Goal: Transaction & Acquisition: Book appointment/travel/reservation

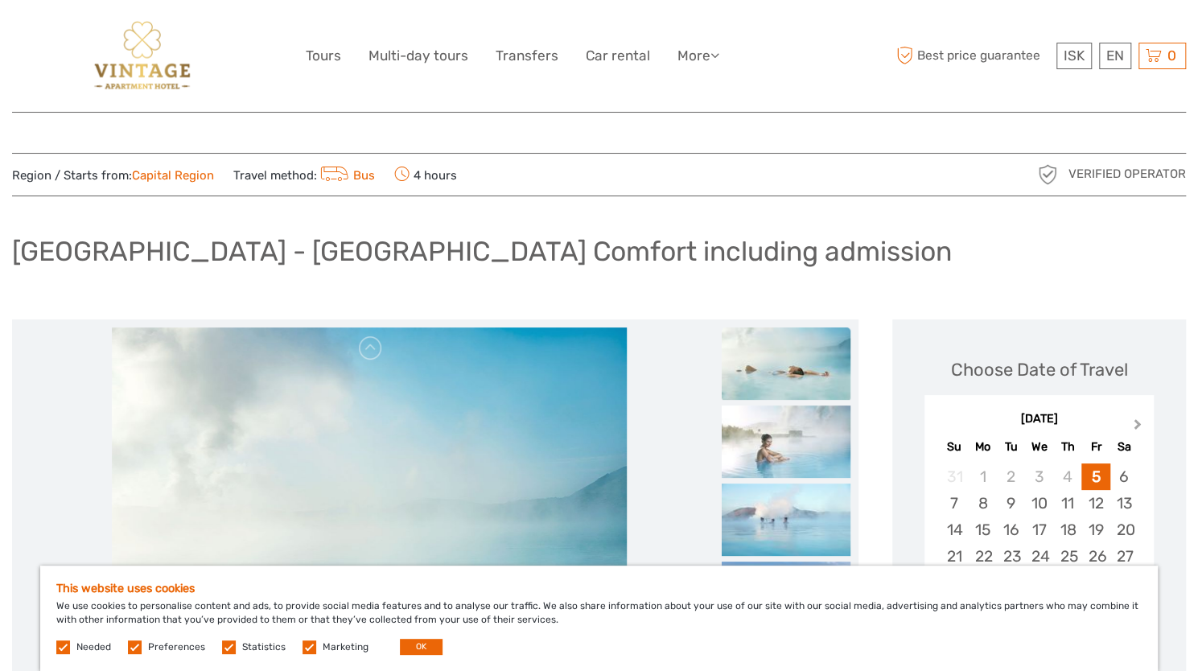
click at [1138, 422] on span "Next Month" at bounding box center [1138, 427] width 0 height 23
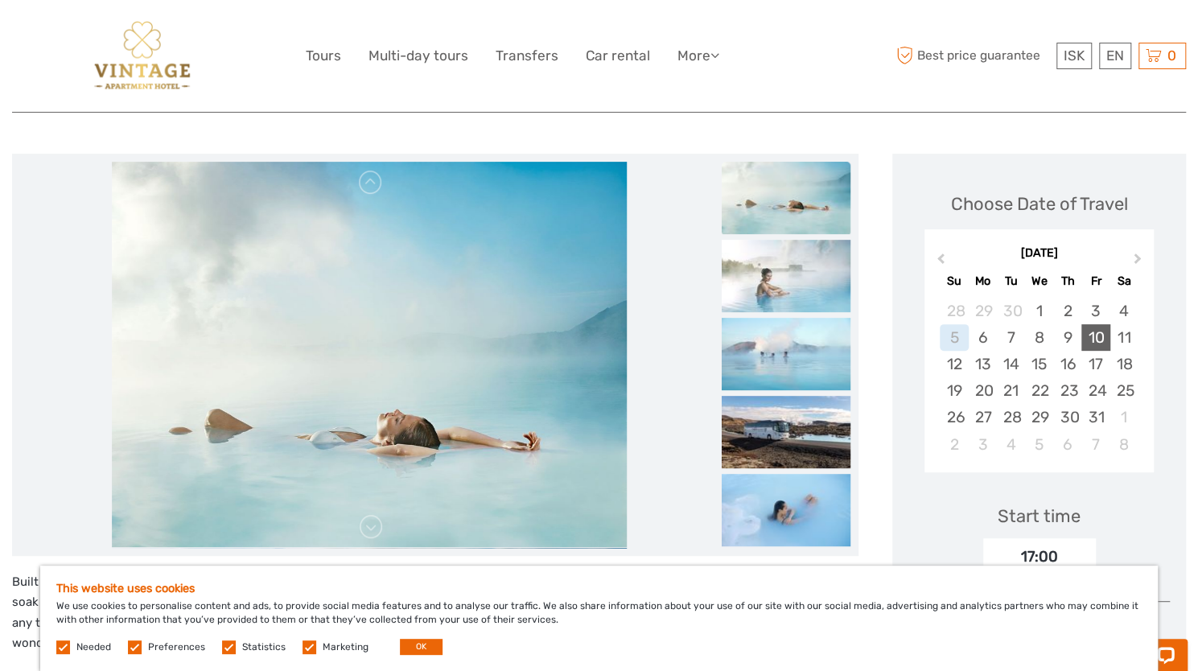
click at [1089, 333] on div "10" at bounding box center [1096, 337] width 28 height 27
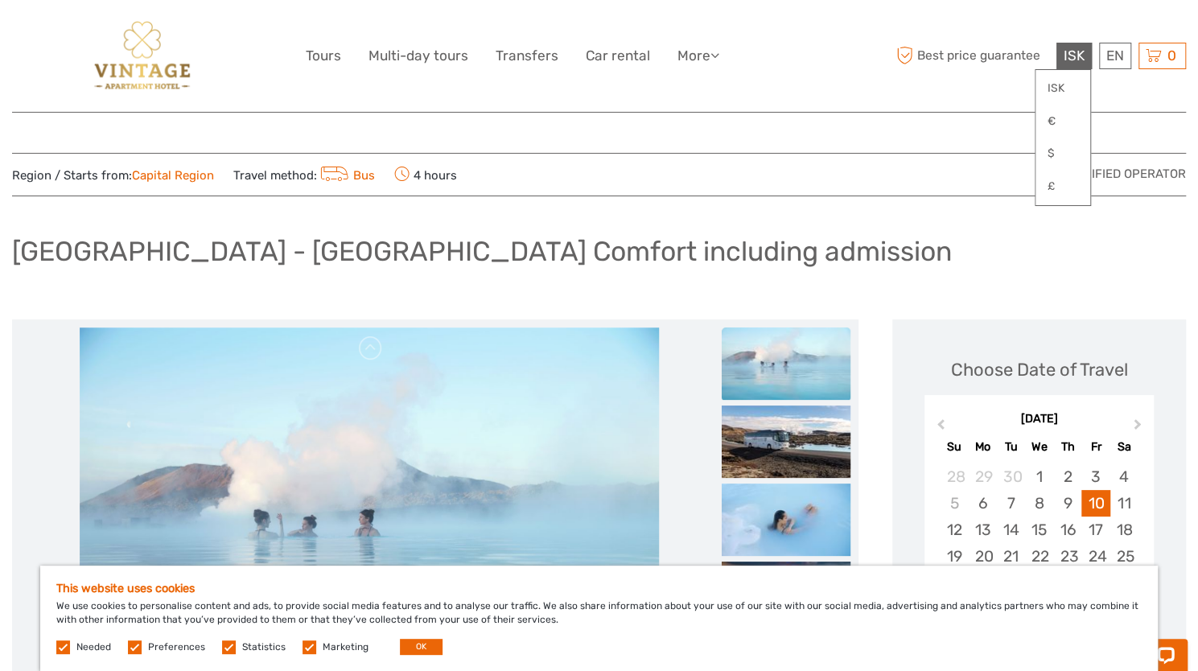
click at [1070, 60] on span "ISK" at bounding box center [1074, 55] width 21 height 16
click at [1063, 120] on link "€" at bounding box center [1063, 121] width 55 height 29
click at [909, 242] on div "[GEOGRAPHIC_DATA] - [GEOGRAPHIC_DATA] Comfort including admission" at bounding box center [599, 258] width 1174 height 59
click at [1058, 117] on link "€" at bounding box center [1063, 121] width 55 height 29
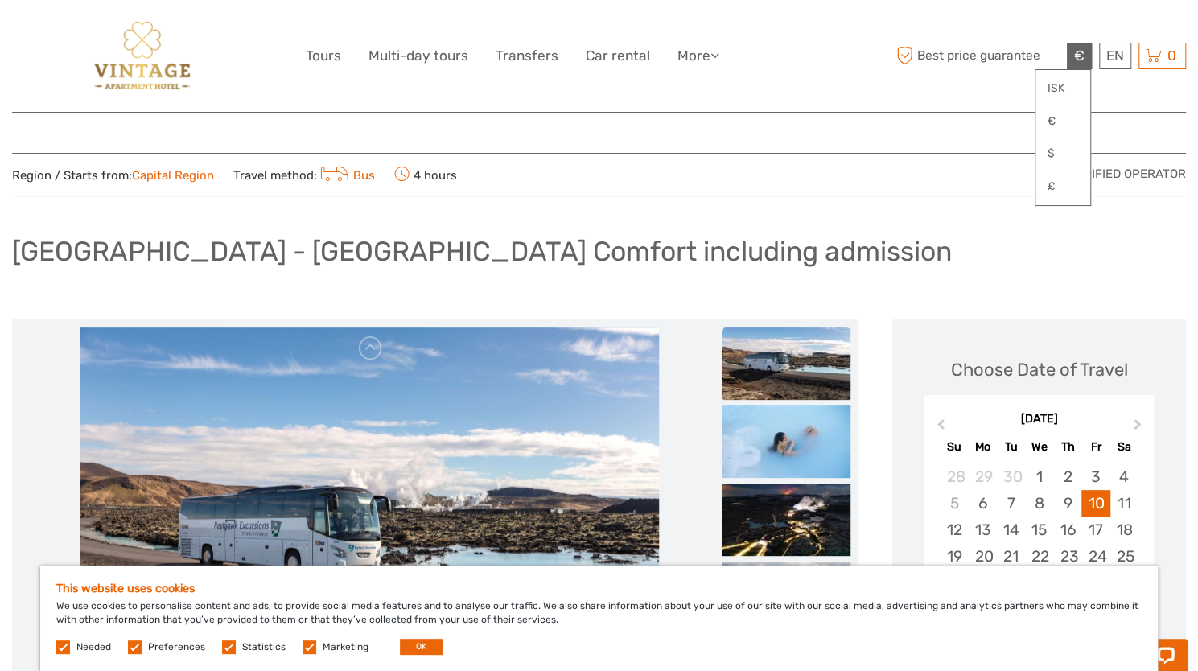
click at [908, 155] on div "Region / Starts from: Capital Region Travel method: Bus 4 hours Verified Operat…" at bounding box center [599, 174] width 1174 height 43
click at [964, 109] on div "€ ISK € $ £ EN English Español Deutsch Tours Multi-day tours Transfers Car rent…" at bounding box center [599, 56] width 1174 height 112
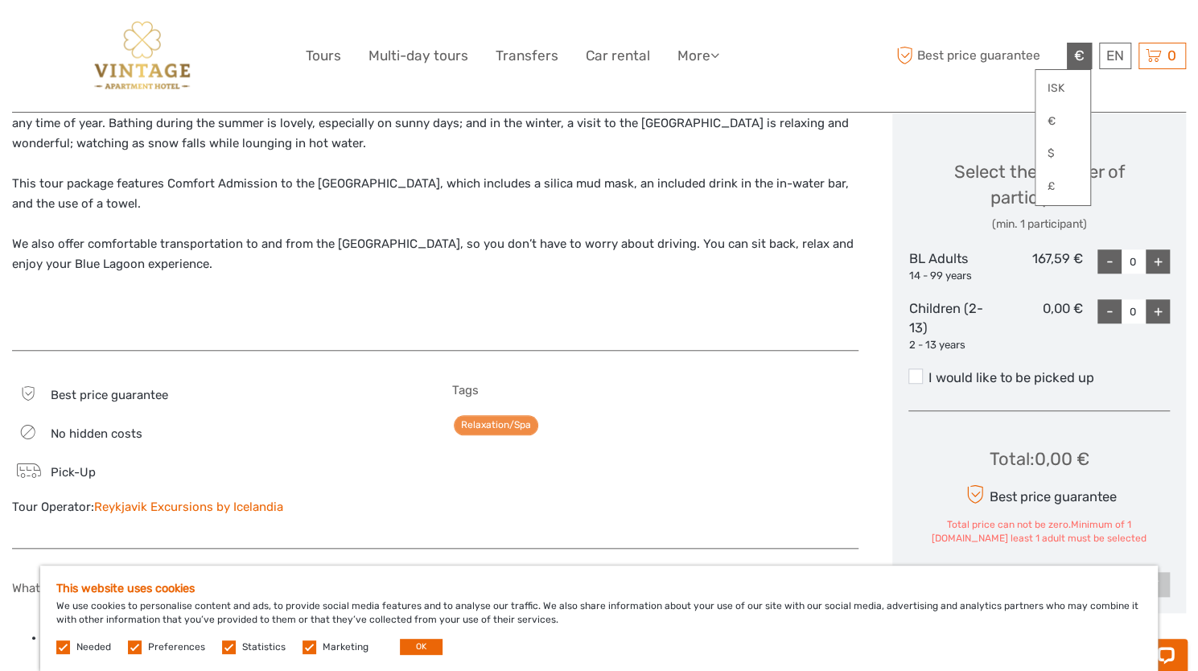
scroll to position [666, 0]
click at [1153, 262] on div "+" at bounding box center [1158, 261] width 24 height 24
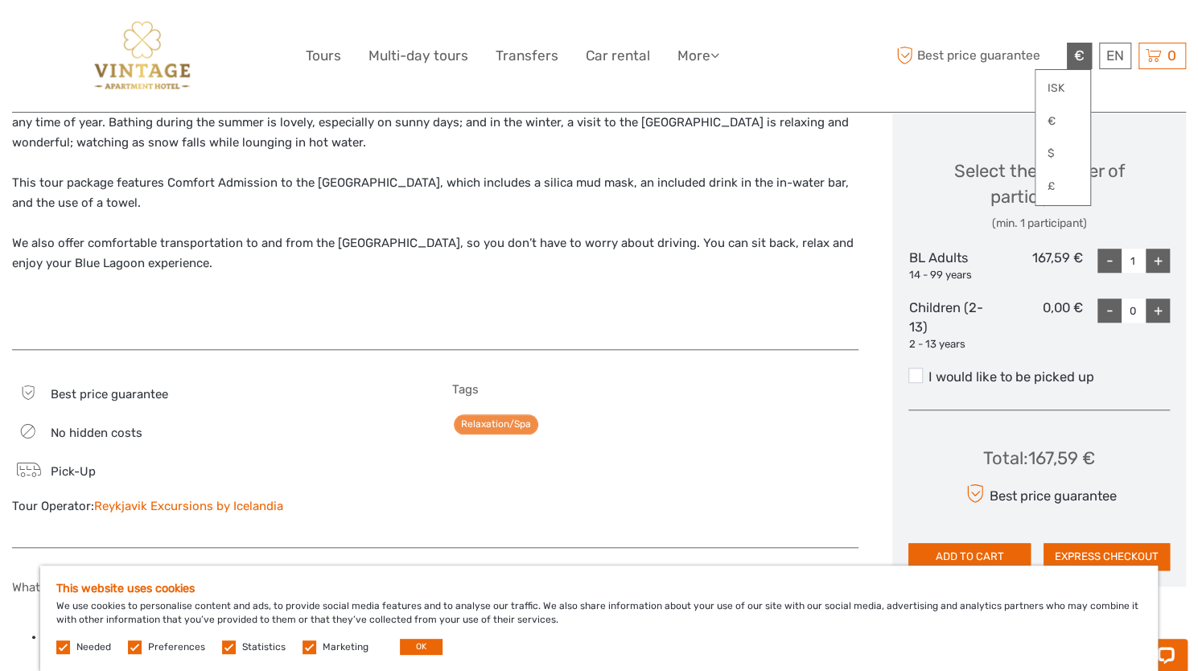
click at [1153, 262] on div "+" at bounding box center [1158, 261] width 24 height 24
type input "2"
click at [731, 420] on div "Relaxation/Spa" at bounding box center [655, 424] width 406 height 23
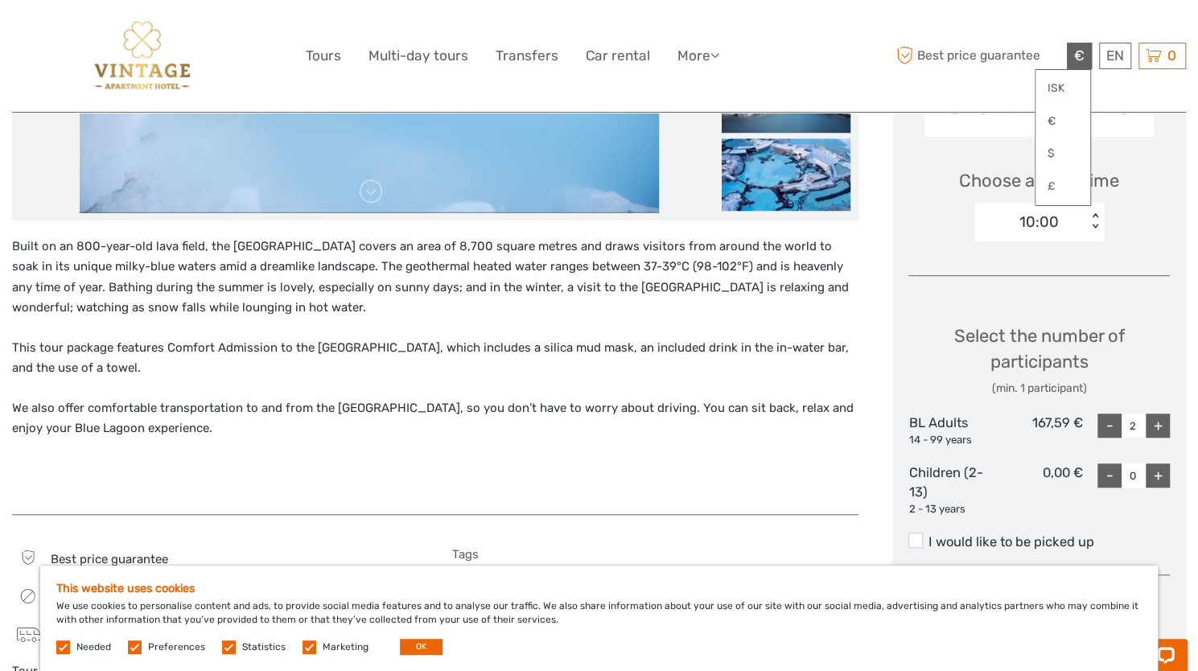
scroll to position [501, 0]
click at [417, 262] on p "Built on an 800-year-old lava field, the [GEOGRAPHIC_DATA] covers an area of 8,…" at bounding box center [435, 278] width 847 height 82
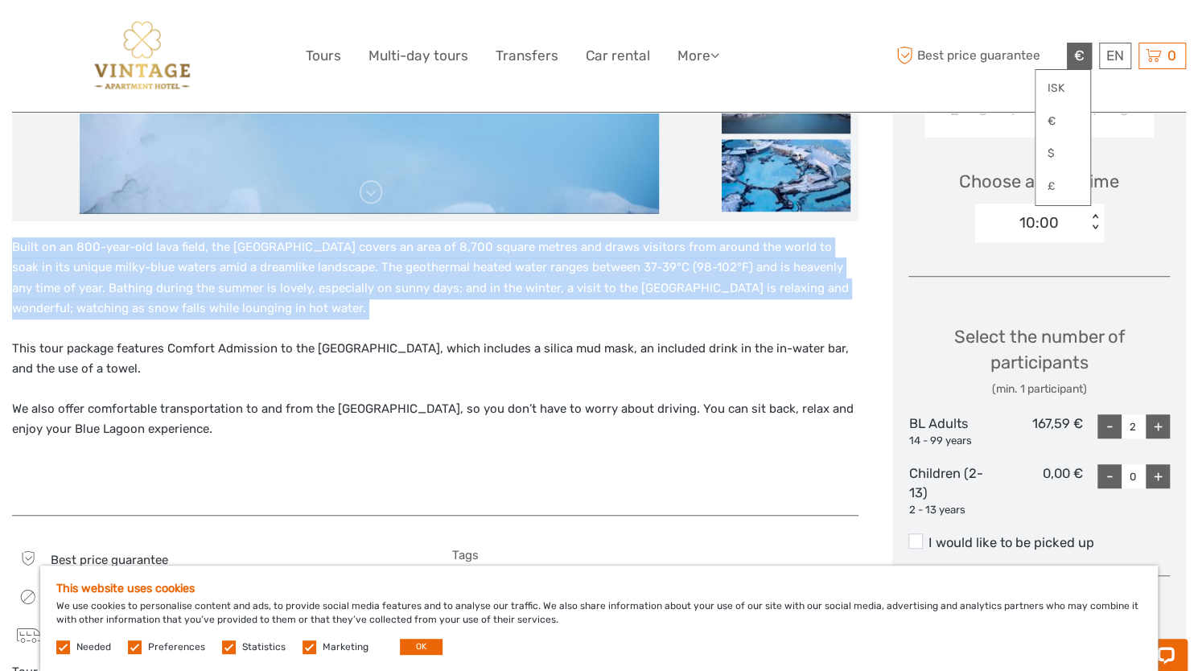
click at [417, 262] on p "Built on an 800-year-old lava field, the [GEOGRAPHIC_DATA] covers an area of 8,…" at bounding box center [435, 278] width 847 height 82
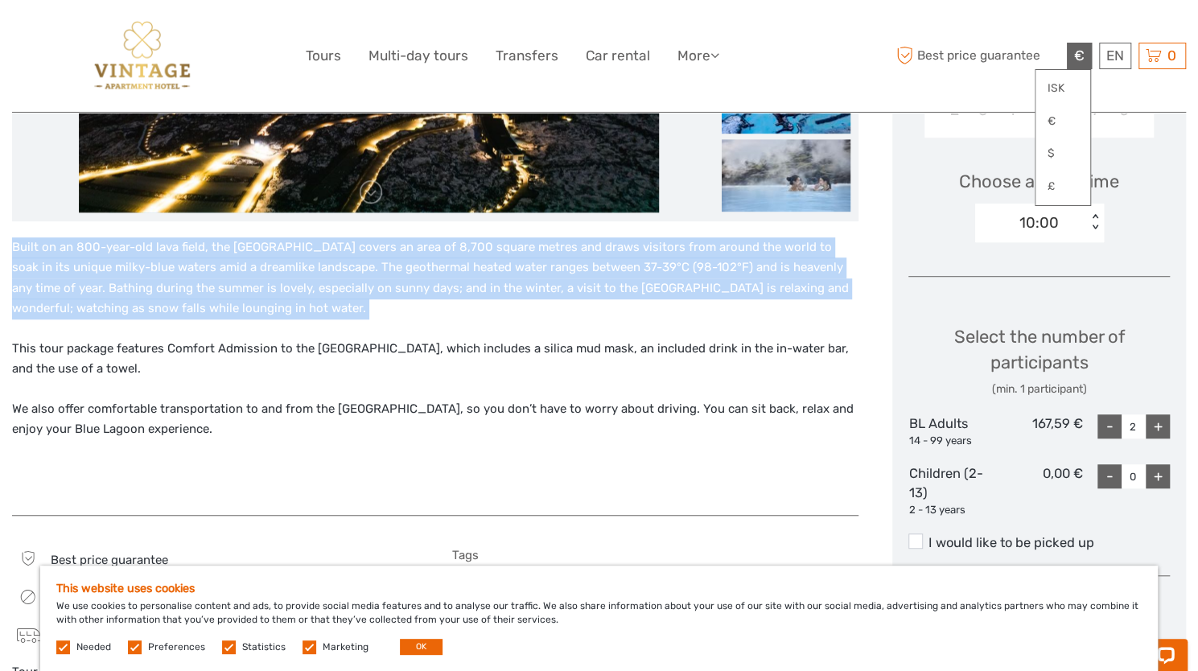
click at [417, 262] on p "Built on an 800-year-old lava field, the [GEOGRAPHIC_DATA] covers an area of 8,…" at bounding box center [435, 278] width 847 height 82
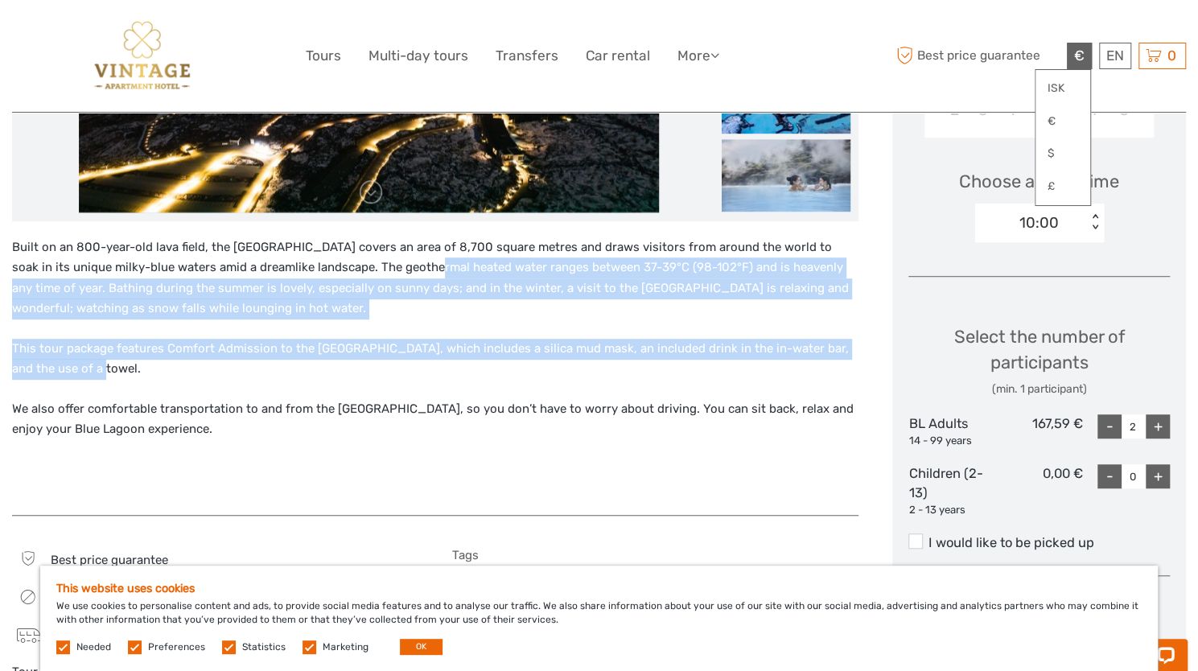
drag, startPoint x: 417, startPoint y: 262, endPoint x: 398, endPoint y: 375, distance: 115.1
click at [398, 375] on div "Built on an 800-year-old lava field, the [GEOGRAPHIC_DATA] covers an area of 8,…" at bounding box center [435, 368] width 847 height 262
click at [398, 375] on p "This tour package features Comfort Admission to the [GEOGRAPHIC_DATA], which in…" at bounding box center [435, 359] width 847 height 41
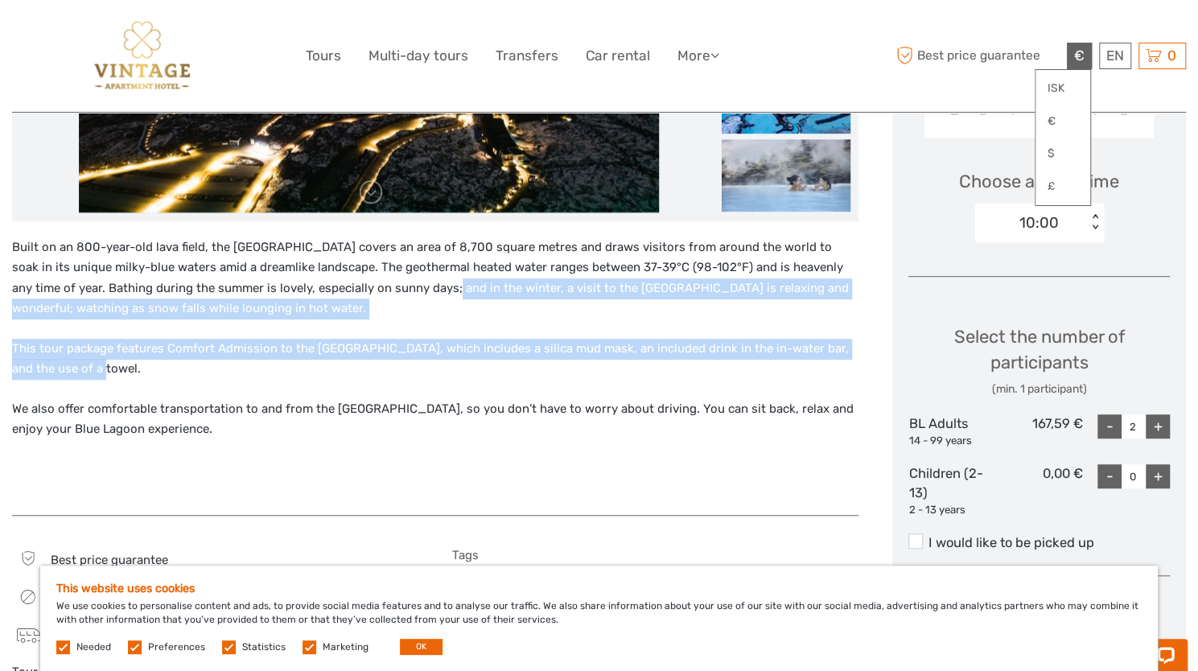
drag, startPoint x: 398, startPoint y: 375, endPoint x: 423, endPoint y: 278, distance: 100.5
click at [423, 278] on div "Built on an 800-year-old lava field, the [GEOGRAPHIC_DATA] covers an area of 8,…" at bounding box center [435, 368] width 847 height 262
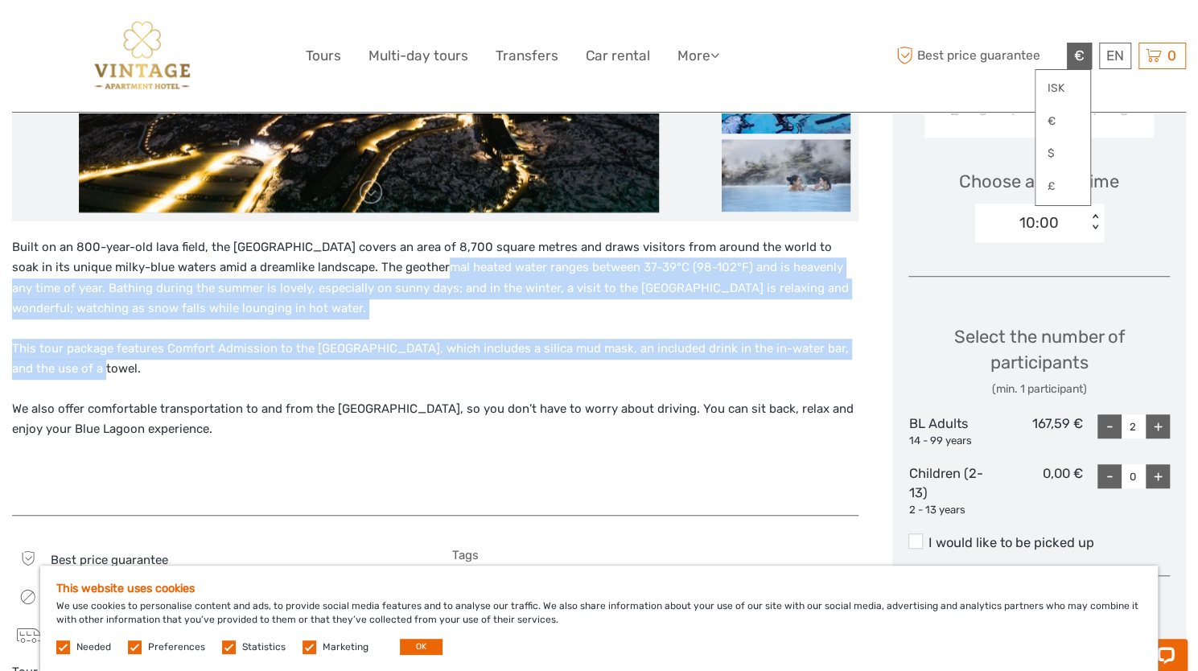
click at [423, 278] on p "Built on an 800-year-old lava field, the [GEOGRAPHIC_DATA] covers an area of 8,…" at bounding box center [435, 278] width 847 height 82
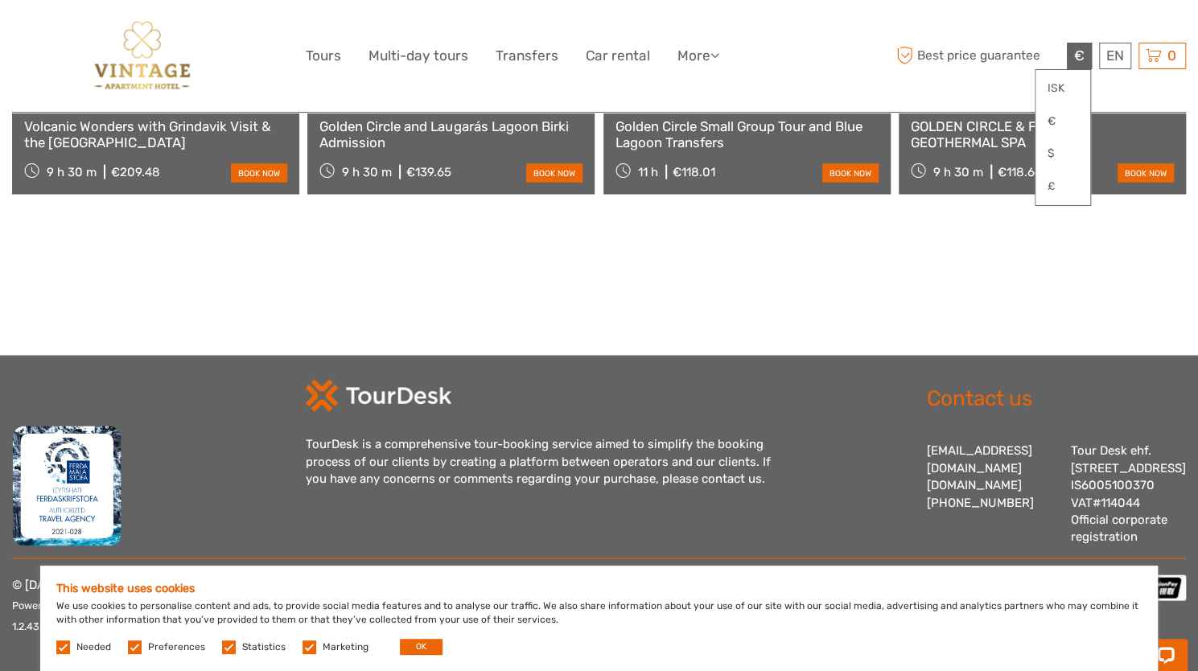
scroll to position [1821, 0]
